Goal: Information Seeking & Learning: Learn about a topic

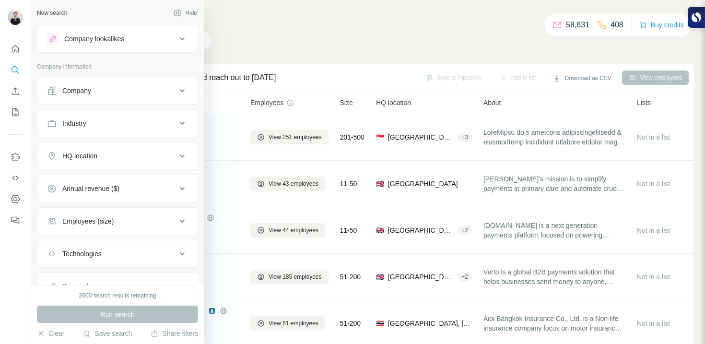
click at [74, 94] on div "Company" at bounding box center [76, 91] width 29 height 10
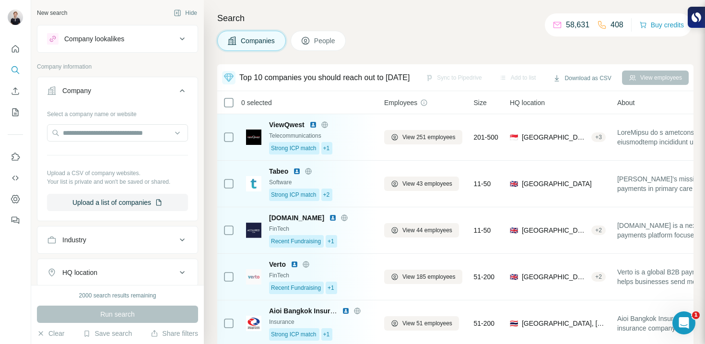
click at [87, 123] on div "Select a company name or website Upload a CSV of company websites. Your list is…" at bounding box center [117, 158] width 141 height 105
click at [94, 127] on input "text" at bounding box center [117, 132] width 141 height 17
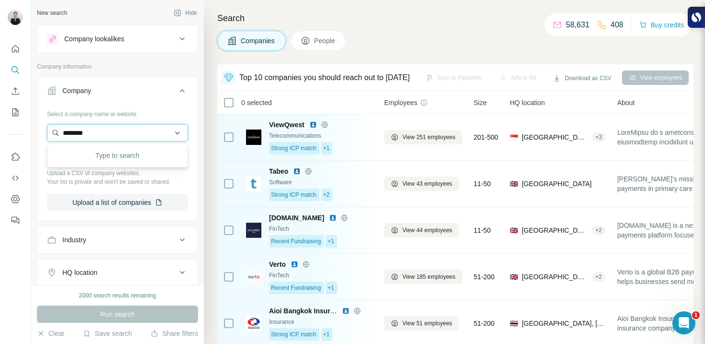
type input "*********"
click at [80, 134] on input "*********" at bounding box center [117, 132] width 141 height 17
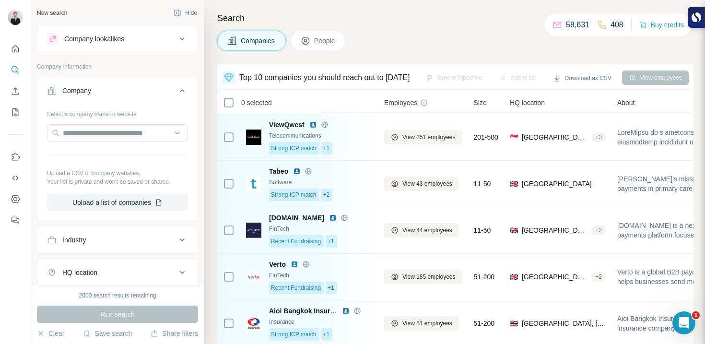
click at [194, 57] on div "Company lookalikes Company information Company Select a company name or website…" at bounding box center [117, 221] width 161 height 392
click at [201, 53] on div "New search Hide Company lookalikes Company information Company Select a company…" at bounding box center [117, 142] width 173 height 285
click at [17, 65] on icon "Search" at bounding box center [16, 70] width 10 height 10
click at [16, 50] on icon "Quick start" at bounding box center [15, 48] width 7 height 7
click at [19, 76] on button "Search" at bounding box center [15, 69] width 15 height 17
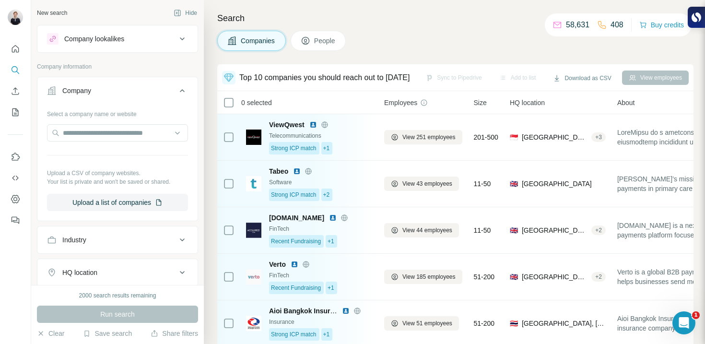
click at [209, 57] on div "Search Companies People Top 10 companies you should reach out to [DATE] Sync to…" at bounding box center [454, 172] width 501 height 344
click at [192, 16] on button "Hide" at bounding box center [185, 13] width 37 height 14
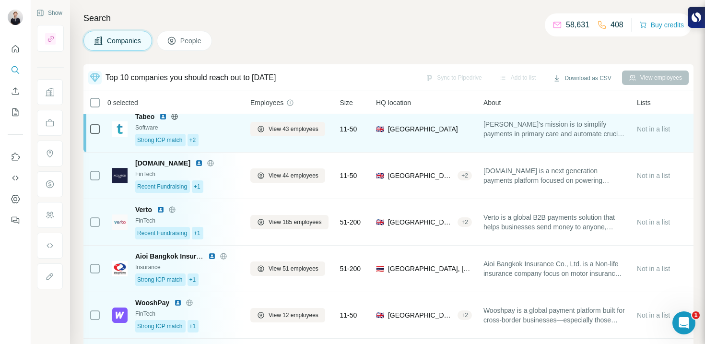
scroll to position [74, 0]
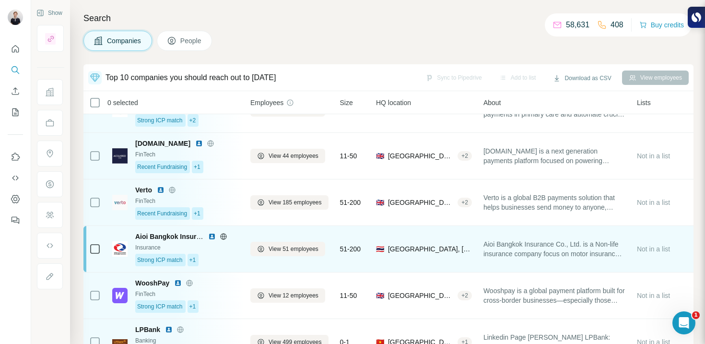
click at [228, 263] on div "Strong ICP match +1" at bounding box center [187, 260] width 104 height 12
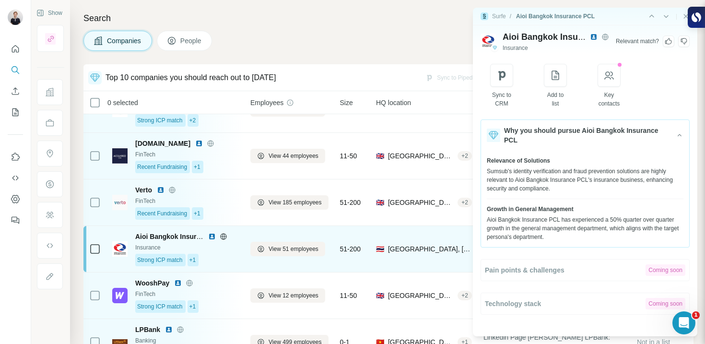
click at [228, 263] on div "Strong ICP match +1" at bounding box center [187, 260] width 104 height 12
click at [211, 235] on img at bounding box center [212, 237] width 8 height 8
